Goal: Information Seeking & Learning: Learn about a topic

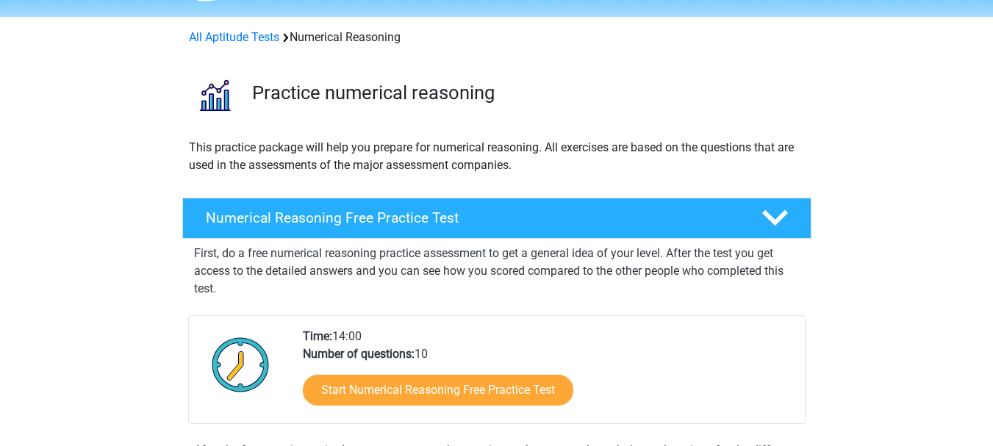
scroll to position [59, 0]
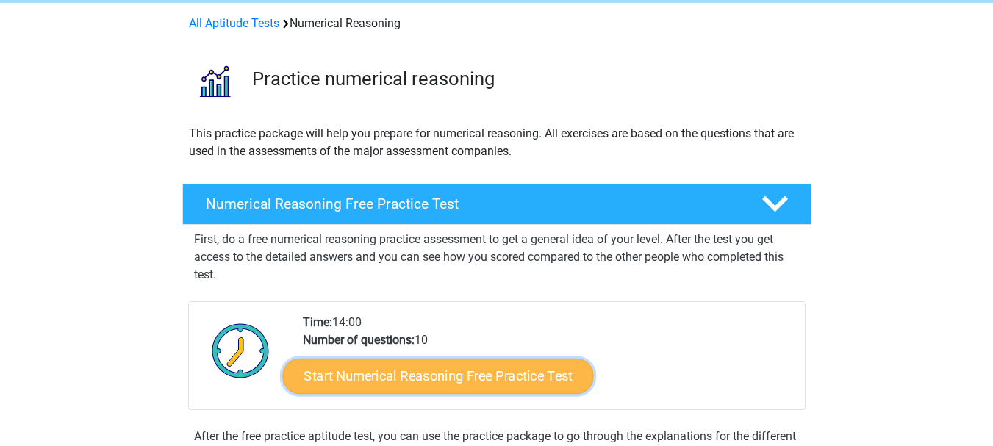
click at [513, 372] on link "Start Numerical Reasoning Free Practice Test" at bounding box center [437, 375] width 311 height 35
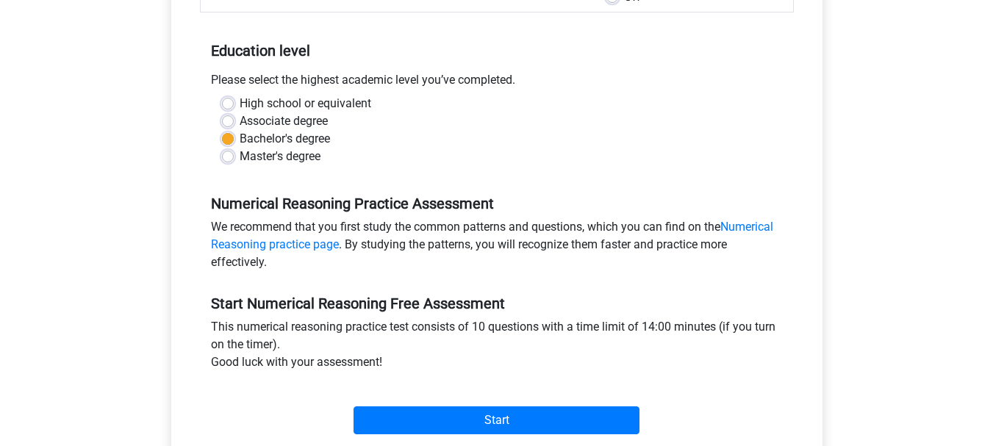
scroll to position [284, 0]
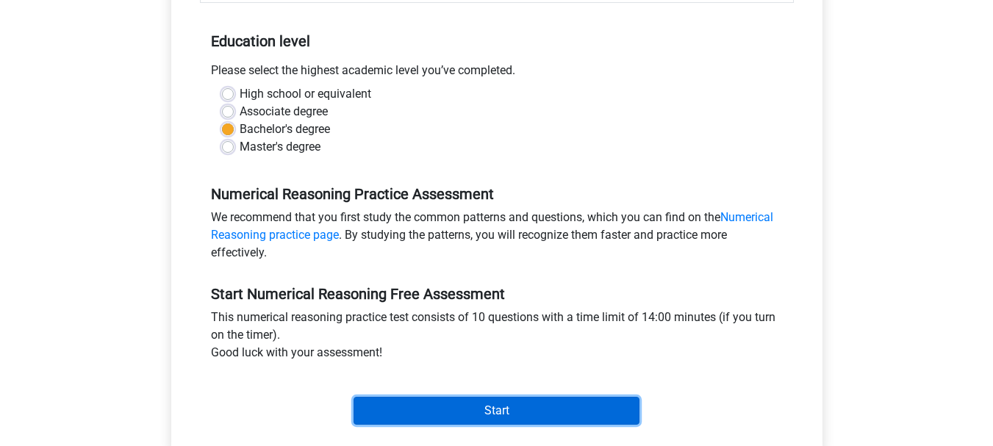
click at [598, 418] on input "Start" at bounding box center [496, 411] width 286 height 28
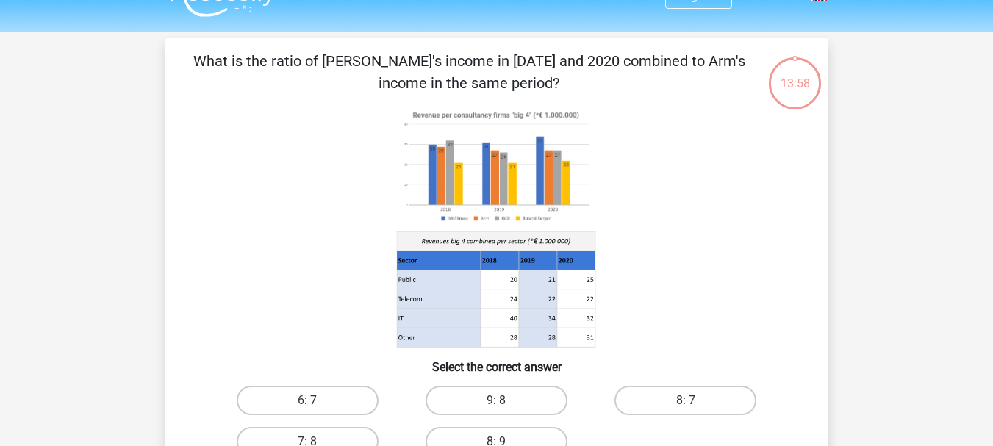
scroll to position [59, 0]
